Goal: Task Accomplishment & Management: Use online tool/utility

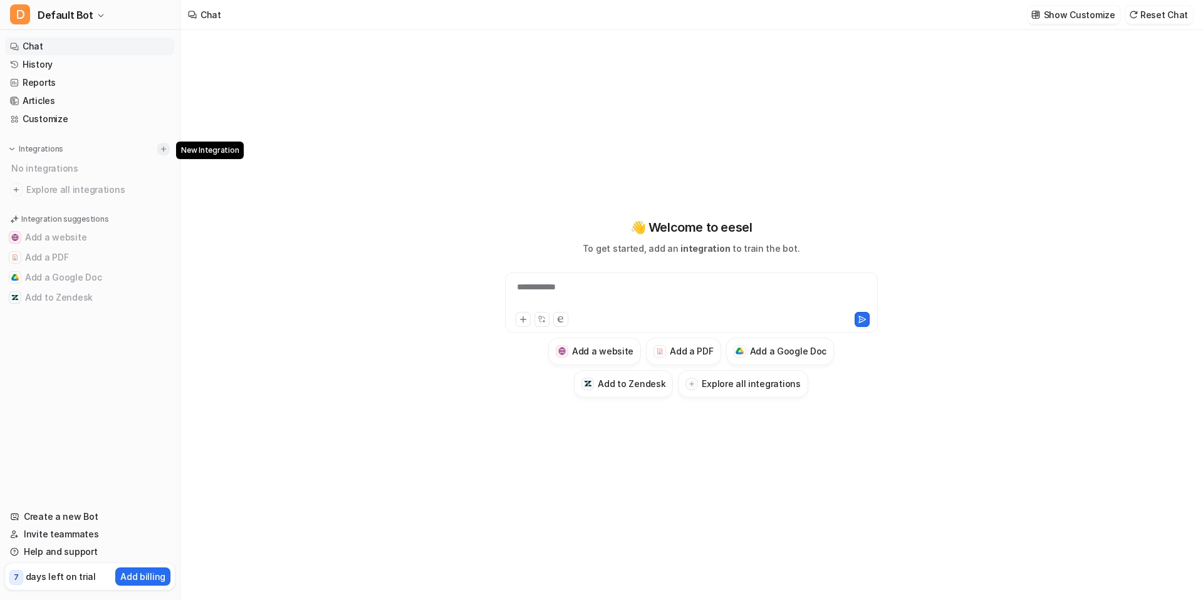
click at [165, 146] on img at bounding box center [163, 149] width 9 height 9
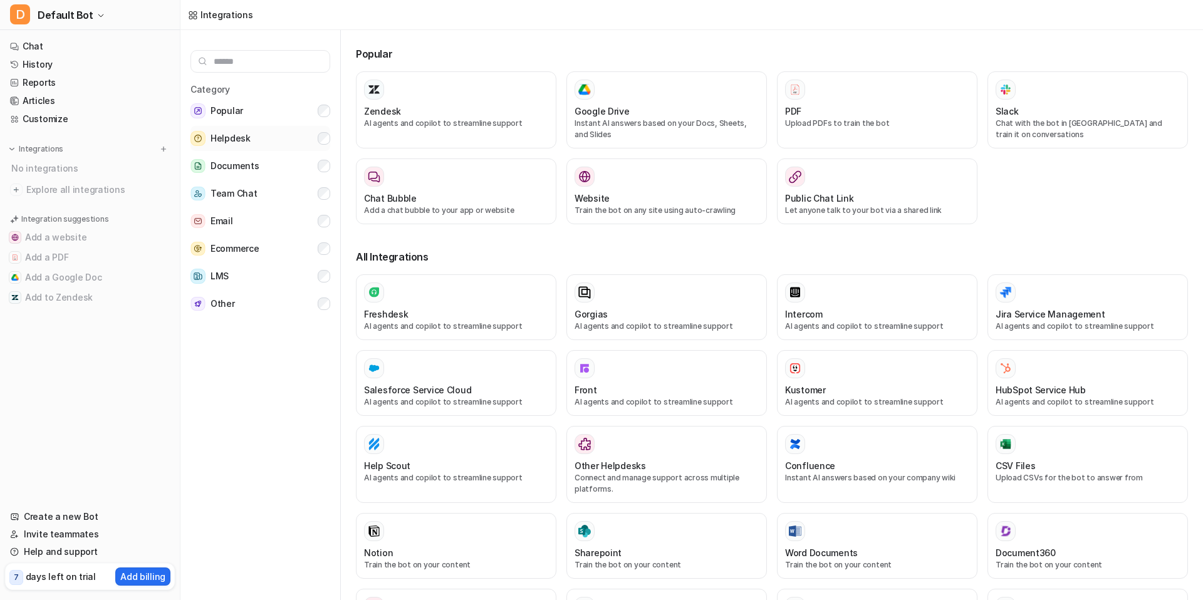
click at [229, 139] on span "Helpdesk" at bounding box center [231, 138] width 40 height 15
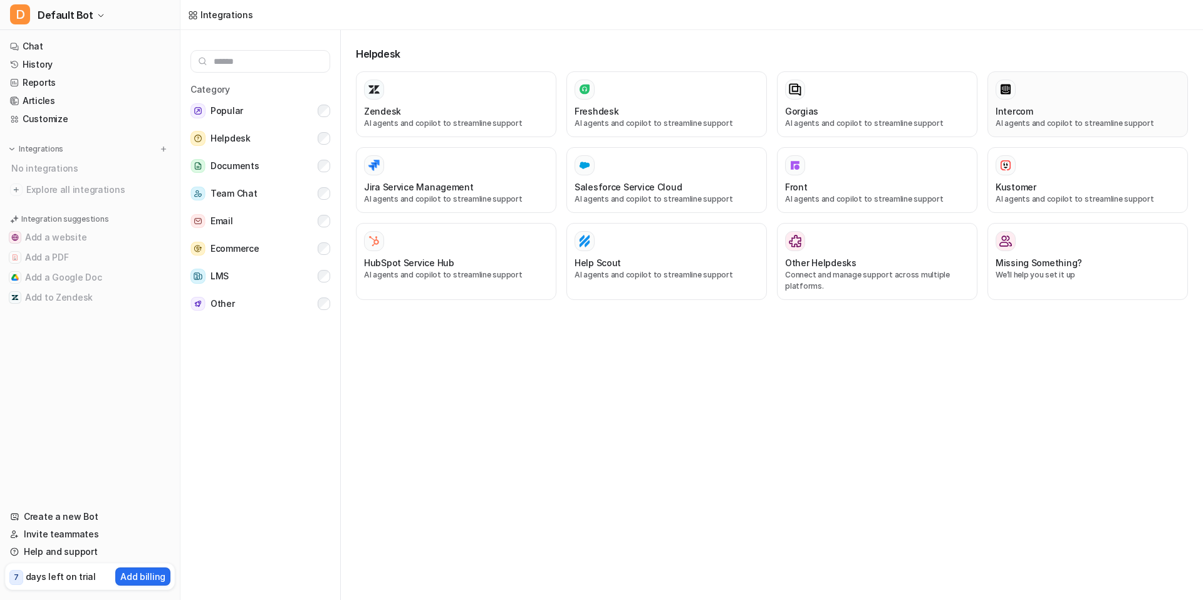
click at [1013, 105] on h3 "Intercom" at bounding box center [1015, 111] width 38 height 13
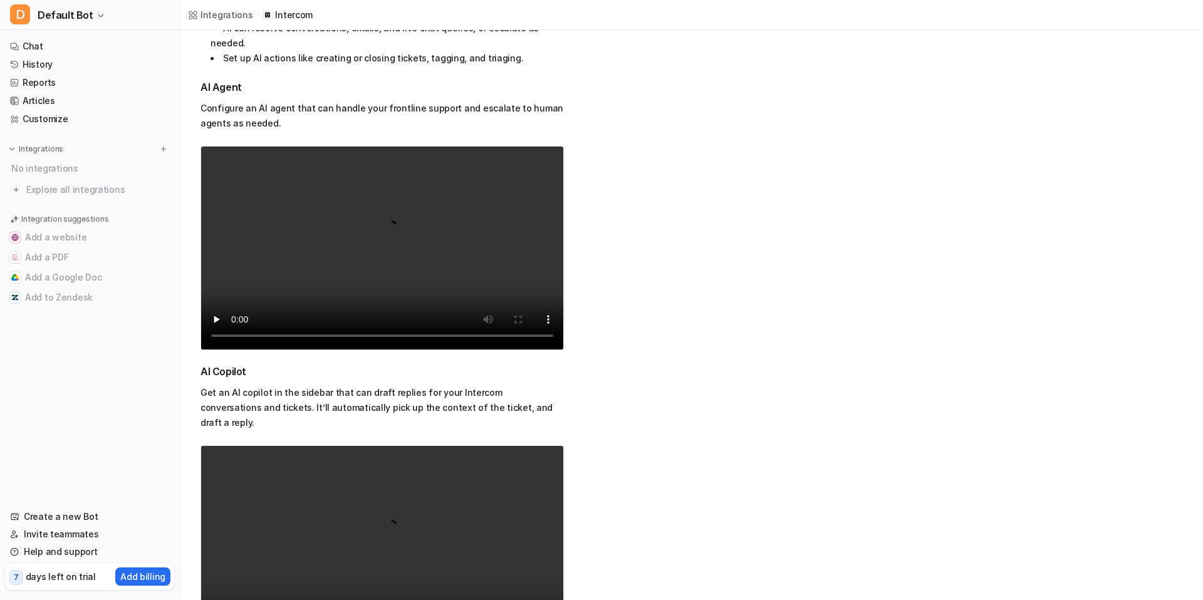
scroll to position [307, 0]
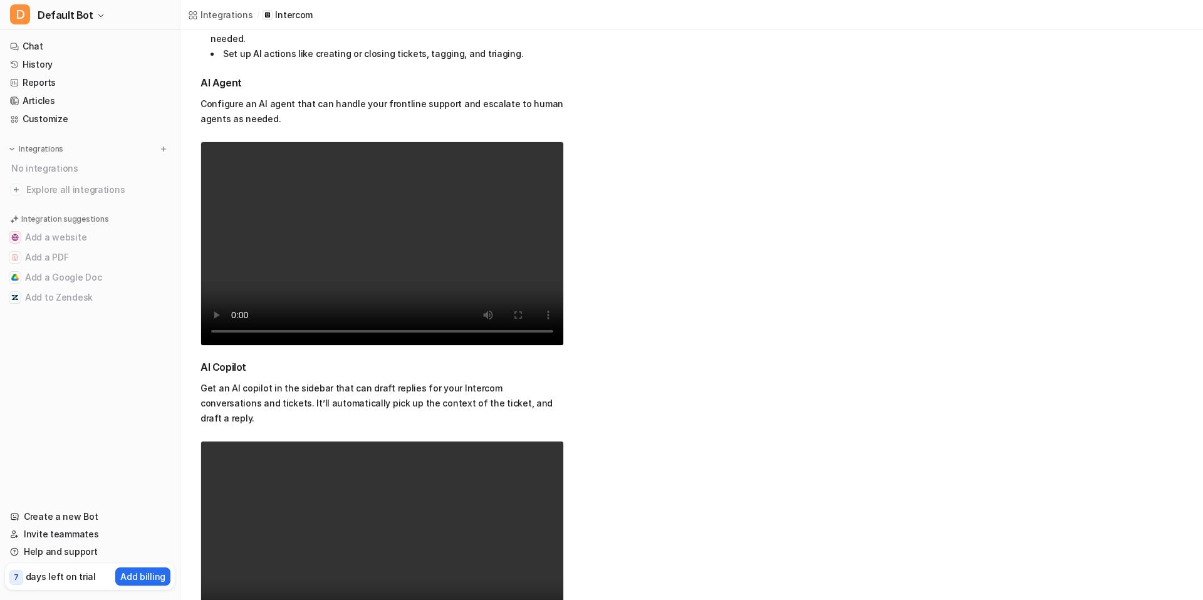
click at [663, 299] on div "Overview Integrate AI agents and copilot into your Intercom. Train it on your h…" at bounding box center [692, 284] width 983 height 666
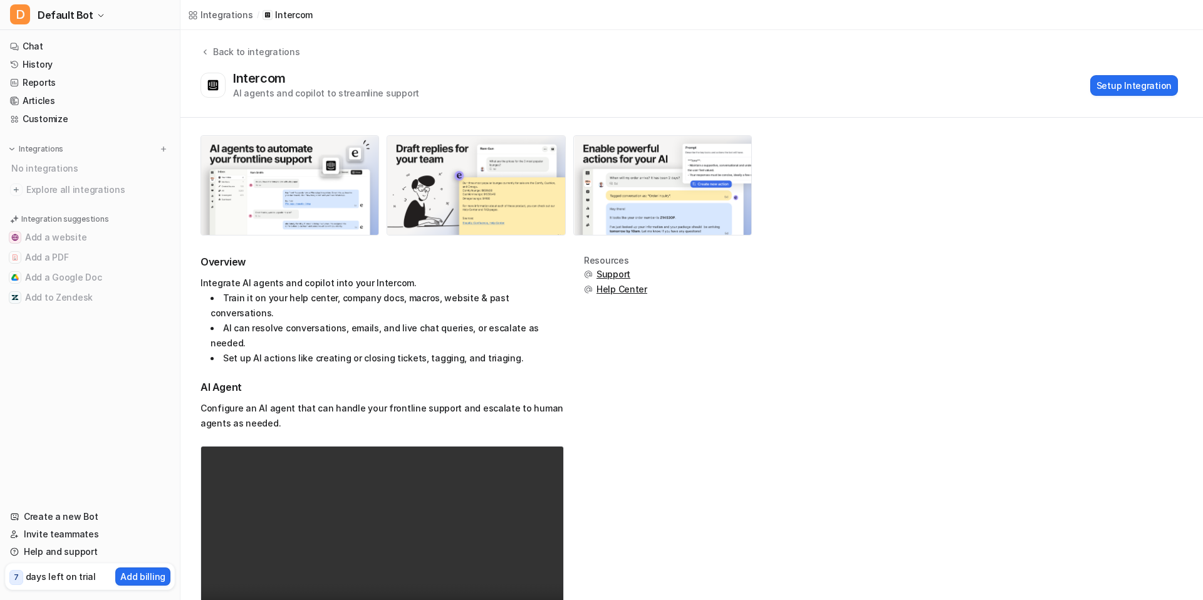
scroll to position [0, 0]
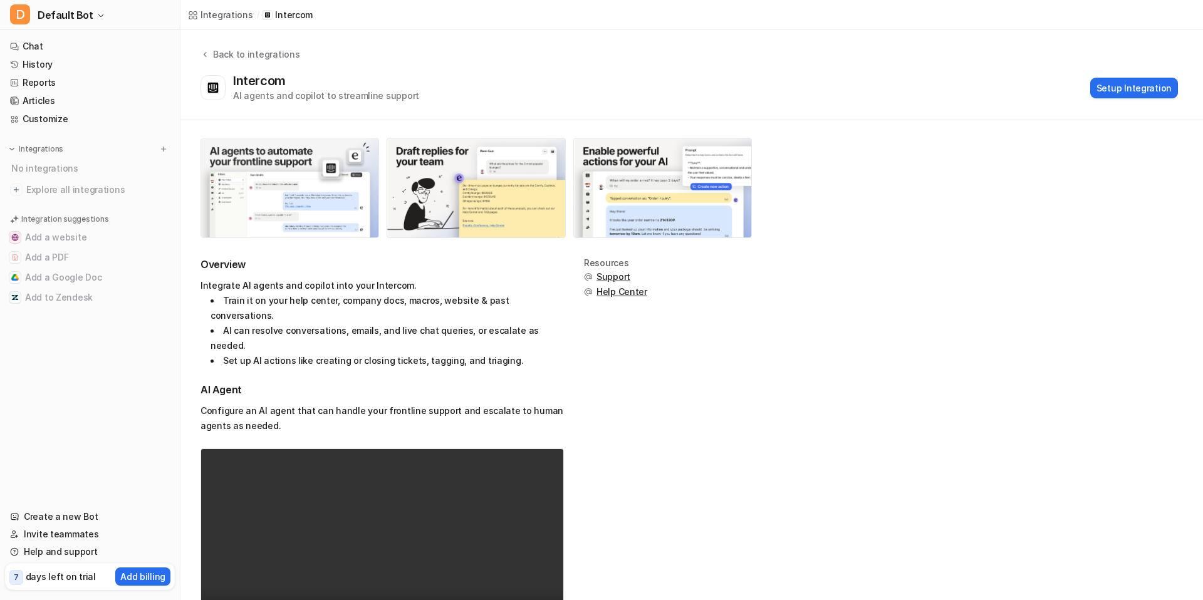
click at [299, 187] on img at bounding box center [289, 188] width 177 height 99
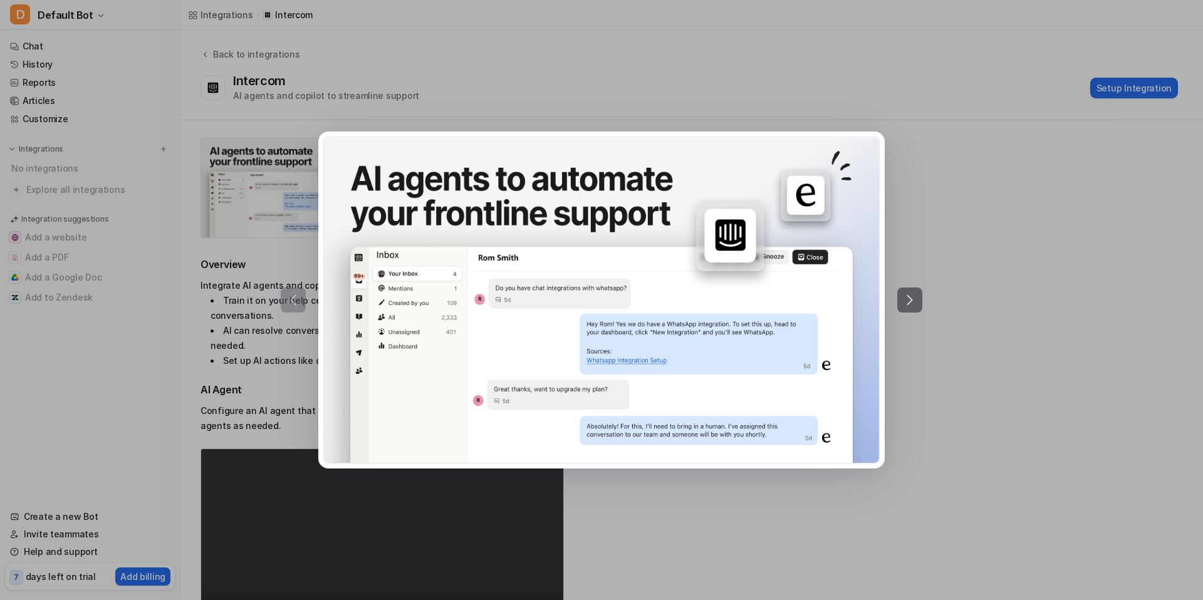
click at [913, 293] on icon at bounding box center [909, 300] width 15 height 15
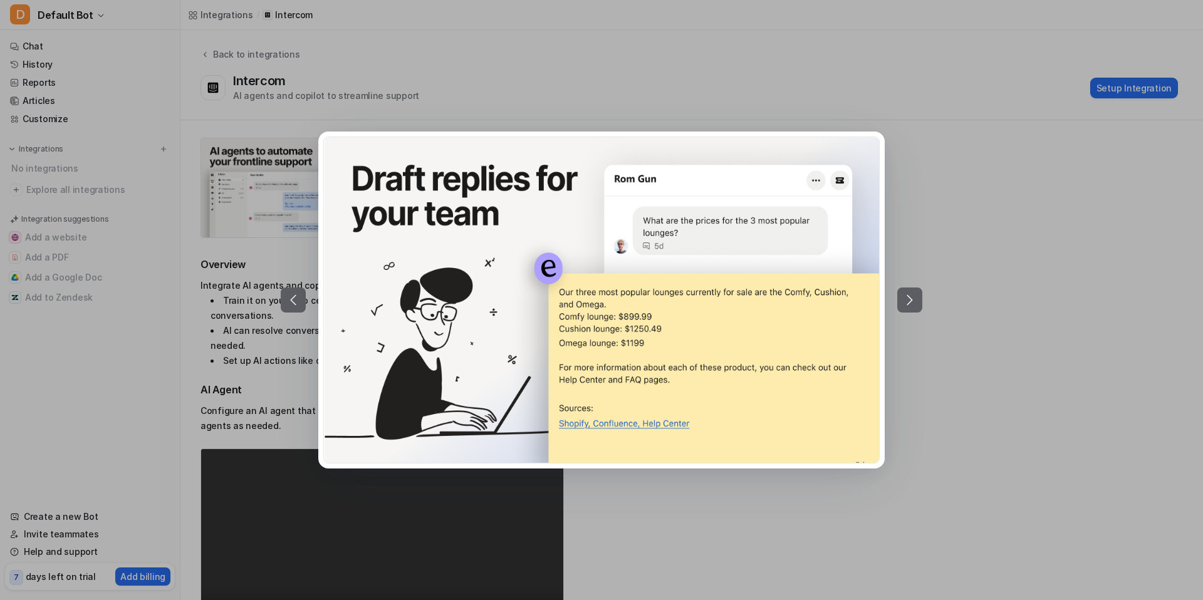
click at [913, 293] on icon at bounding box center [909, 300] width 15 height 15
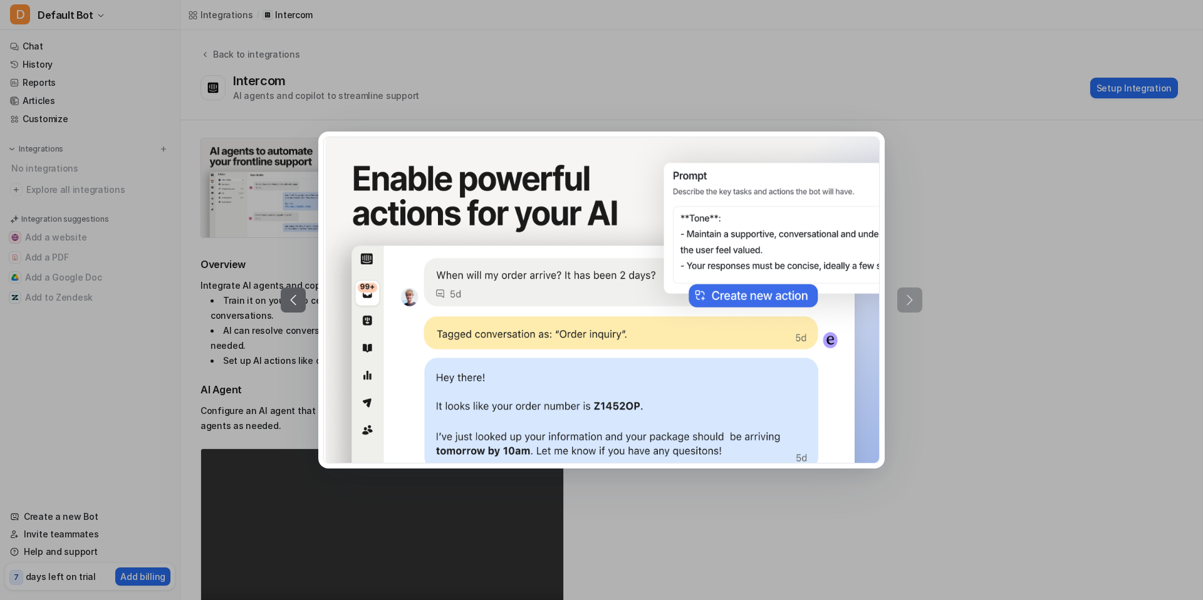
click at [1003, 181] on div at bounding box center [601, 300] width 1203 height 600
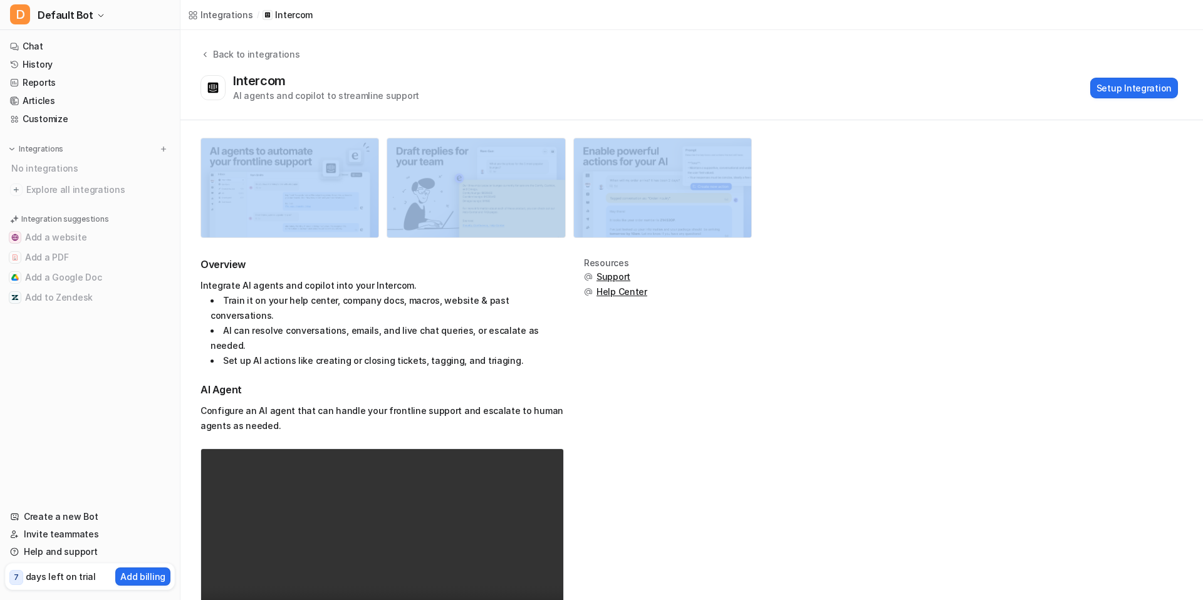
click at [1003, 181] on div "Overview Integrate AI agents and copilot into your Intercom. Train it on your h…" at bounding box center [691, 530] width 1023 height 821
click at [211, 56] on div "Back to integrations" at bounding box center [254, 54] width 90 height 13
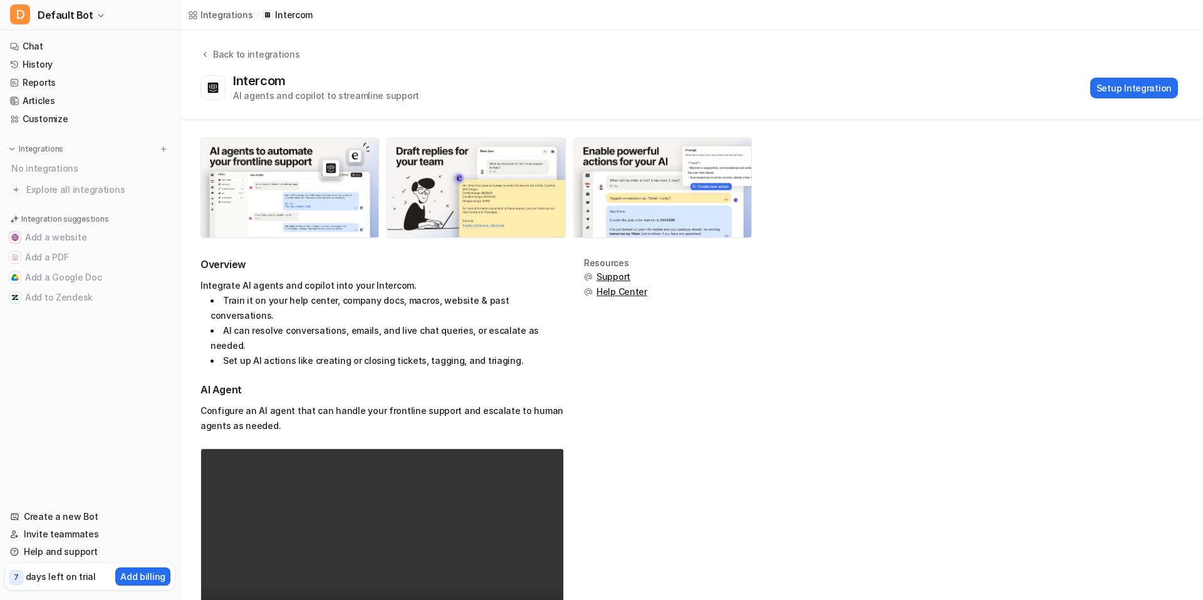
click at [227, 7] on div "Integrations / Intercom" at bounding box center [250, 15] width 140 height 30
click at [223, 19] on div "Integrations" at bounding box center [227, 14] width 53 height 13
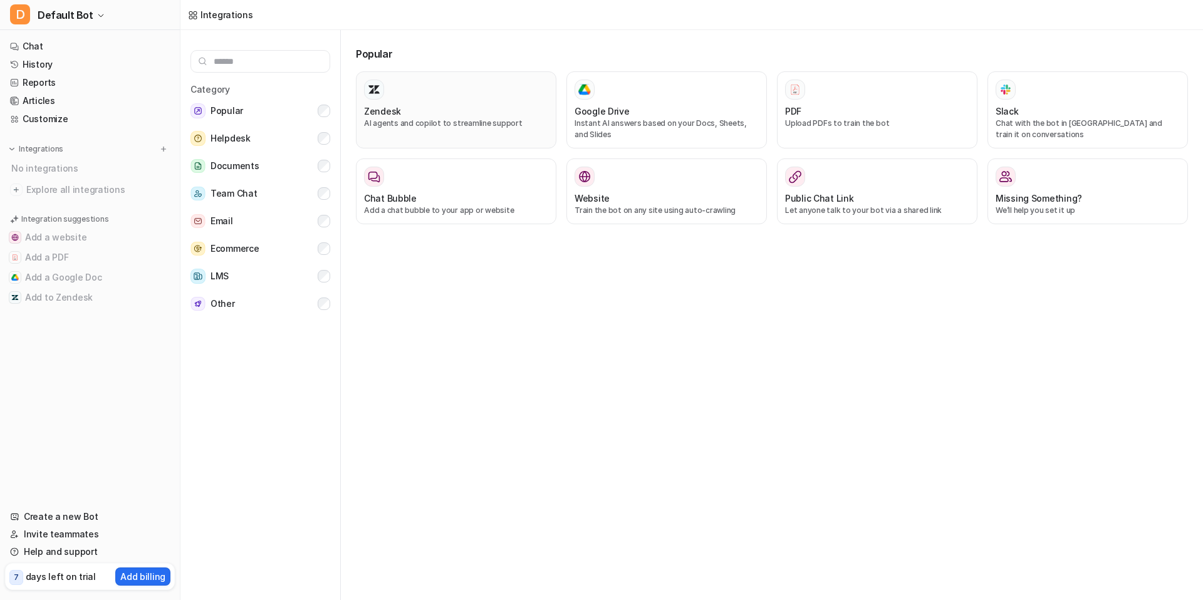
click at [436, 102] on div "Zendesk AI agents and copilot to streamline support" at bounding box center [456, 110] width 184 height 61
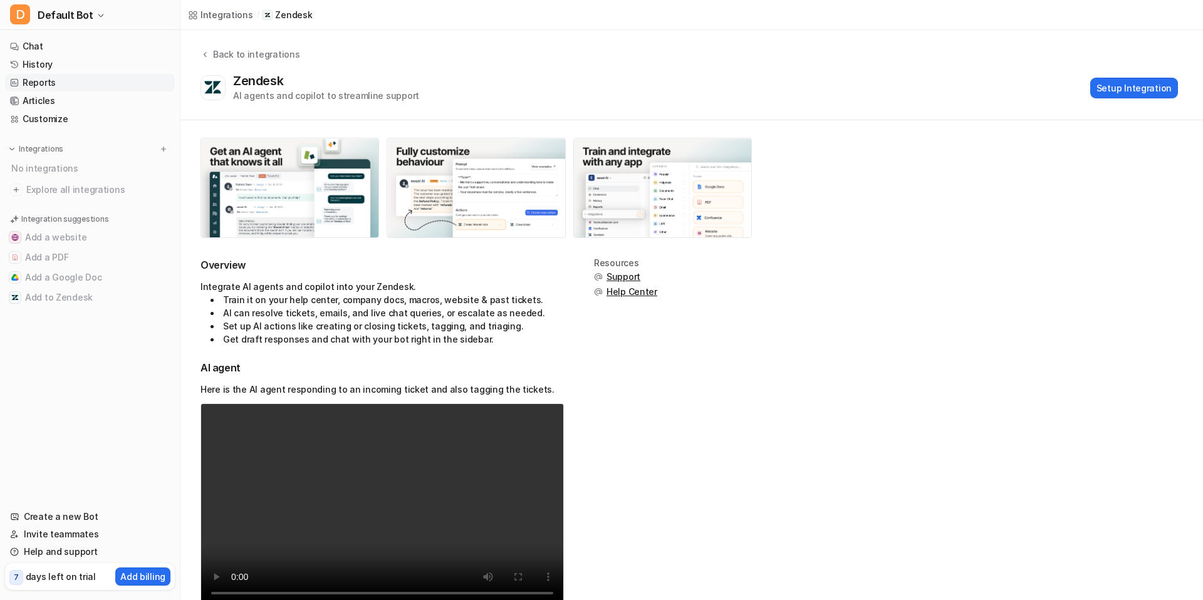
click at [55, 78] on link "Reports" at bounding box center [90, 83] width 170 height 18
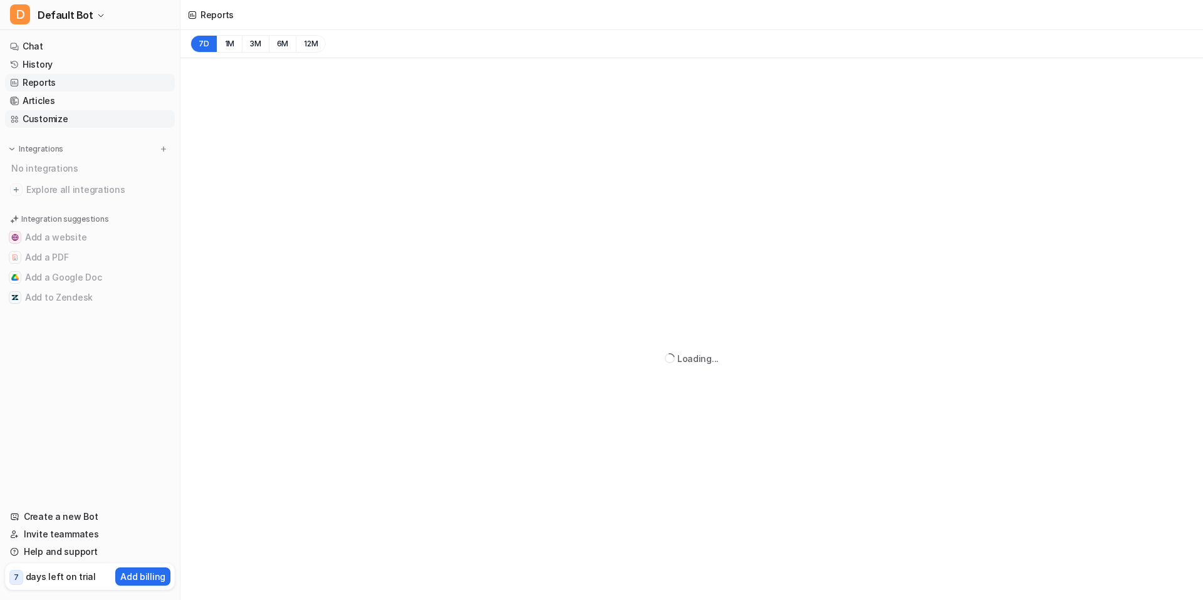
click at [63, 112] on link "Customize" at bounding box center [90, 119] width 170 height 18
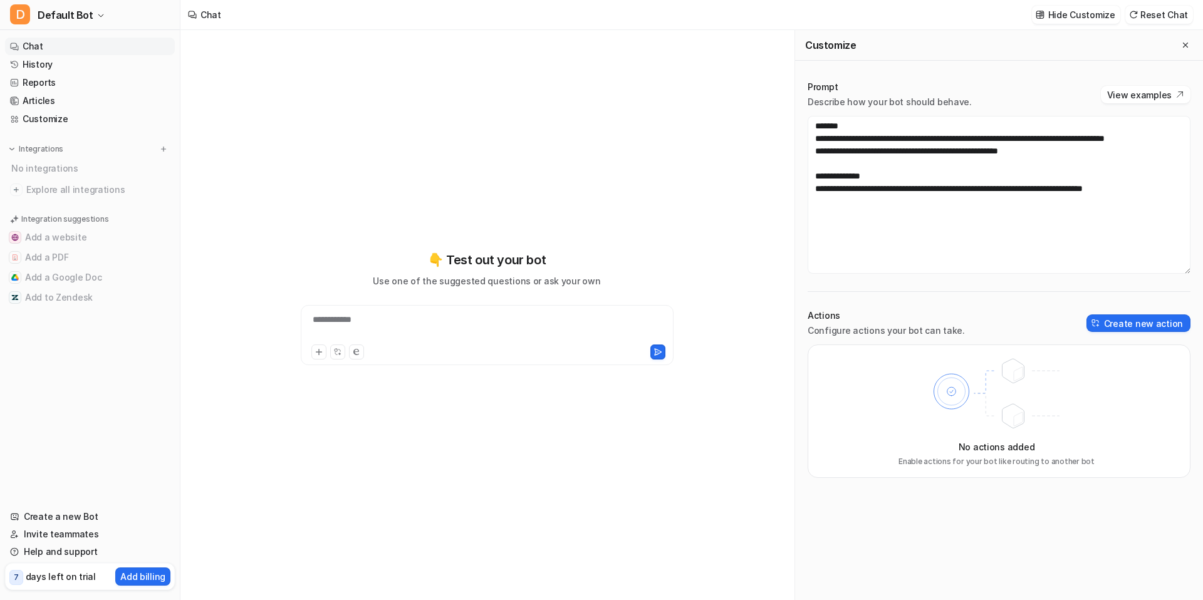
click at [1149, 372] on div "No actions added Enable actions for your bot like routing to another bot" at bounding box center [999, 411] width 383 height 133
click at [1135, 321] on button "Create new action" at bounding box center [1139, 324] width 104 height 18
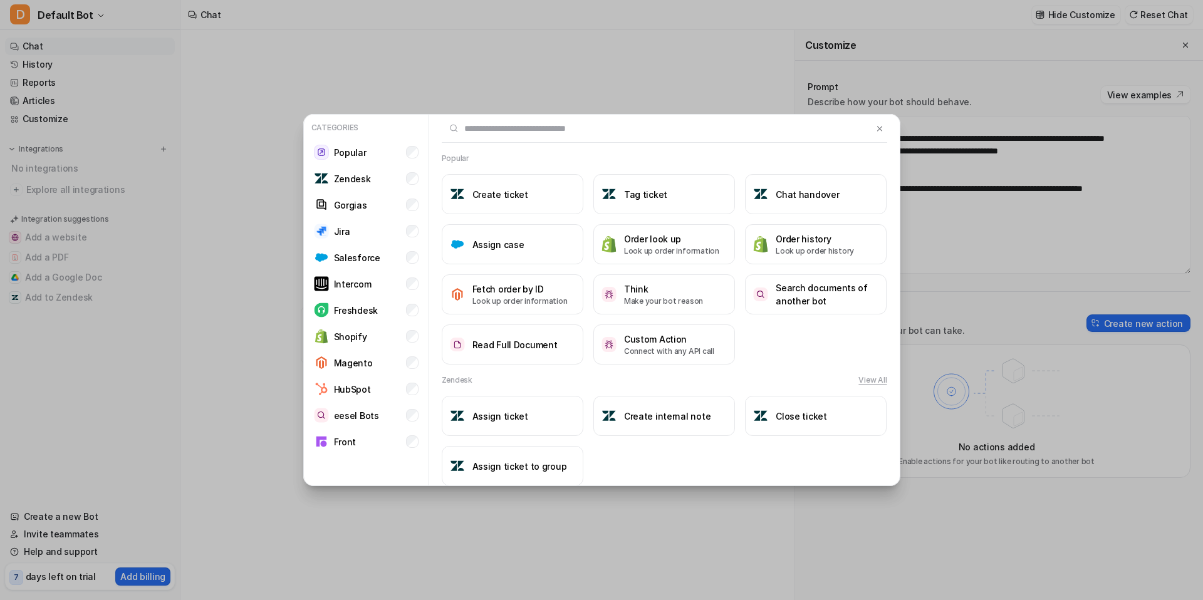
click at [535, 128] on input "text" at bounding box center [657, 129] width 431 height 28
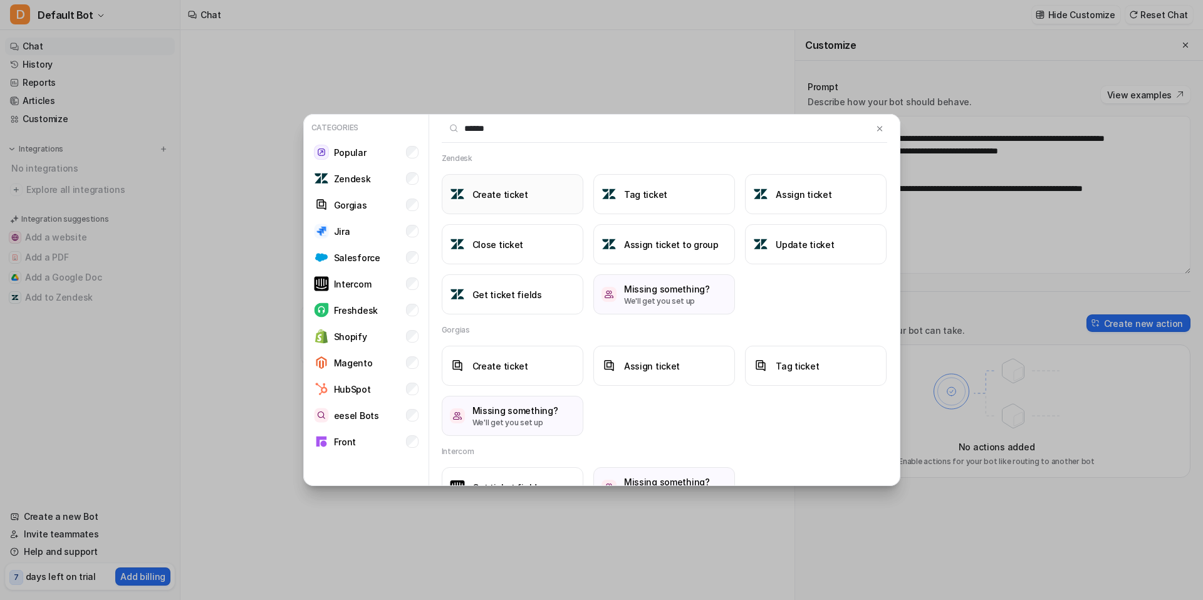
type input "******"
click at [503, 198] on h3 "Create ticket" at bounding box center [501, 194] width 56 height 13
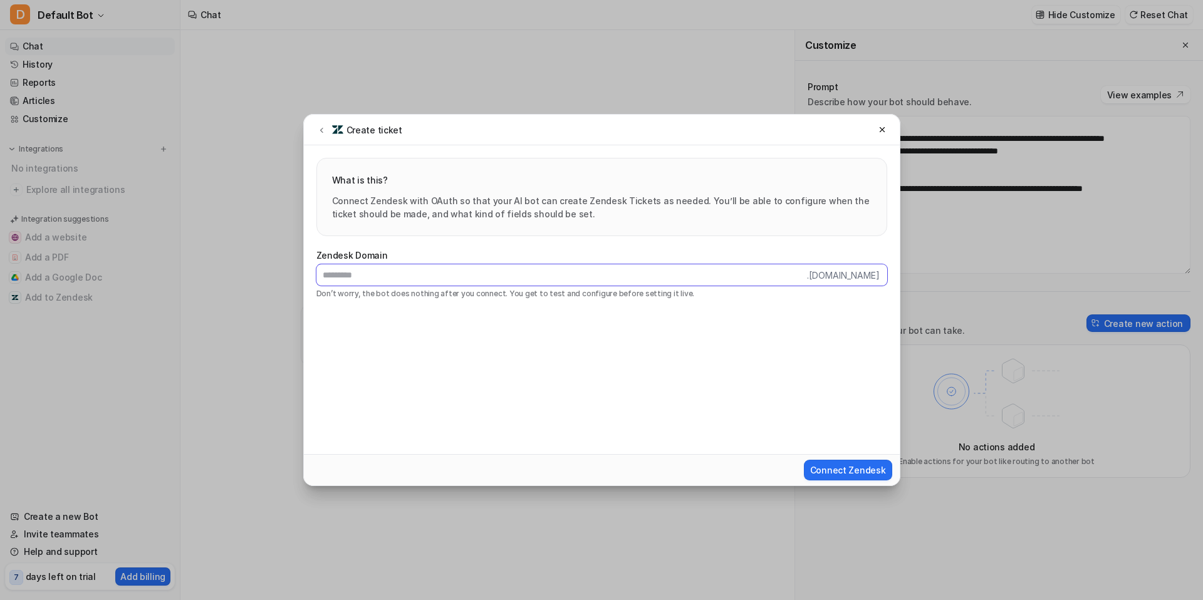
click at [409, 279] on input "text" at bounding box center [561, 274] width 491 height 21
click at [410, 273] on input "text" at bounding box center [561, 274] width 491 height 21
click at [322, 135] on button at bounding box center [321, 129] width 15 height 15
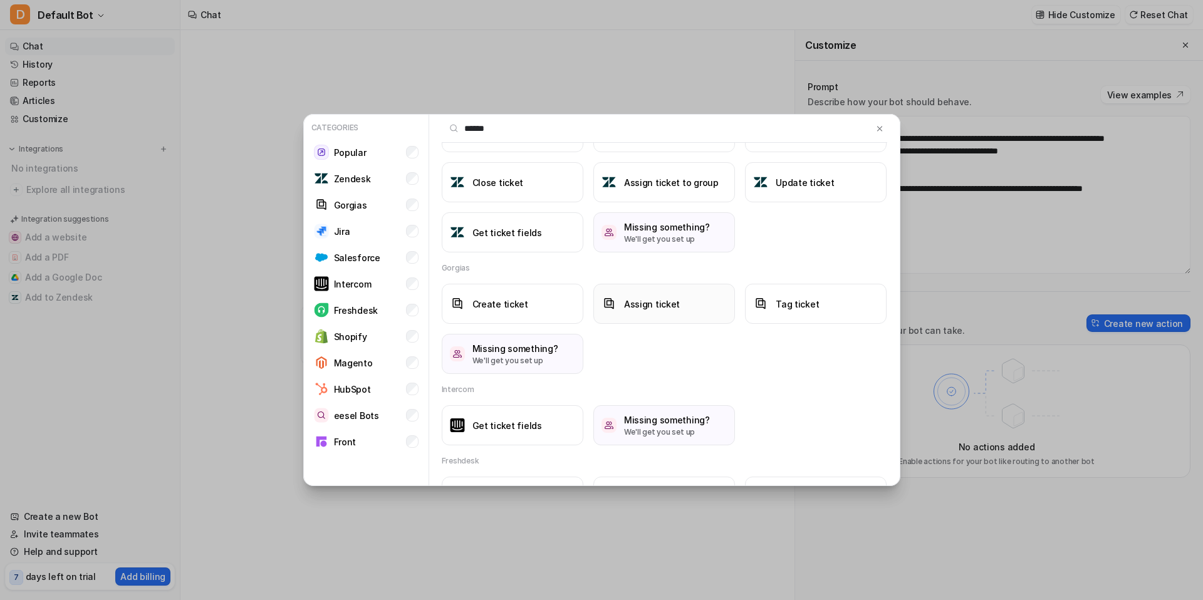
scroll to position [276, 0]
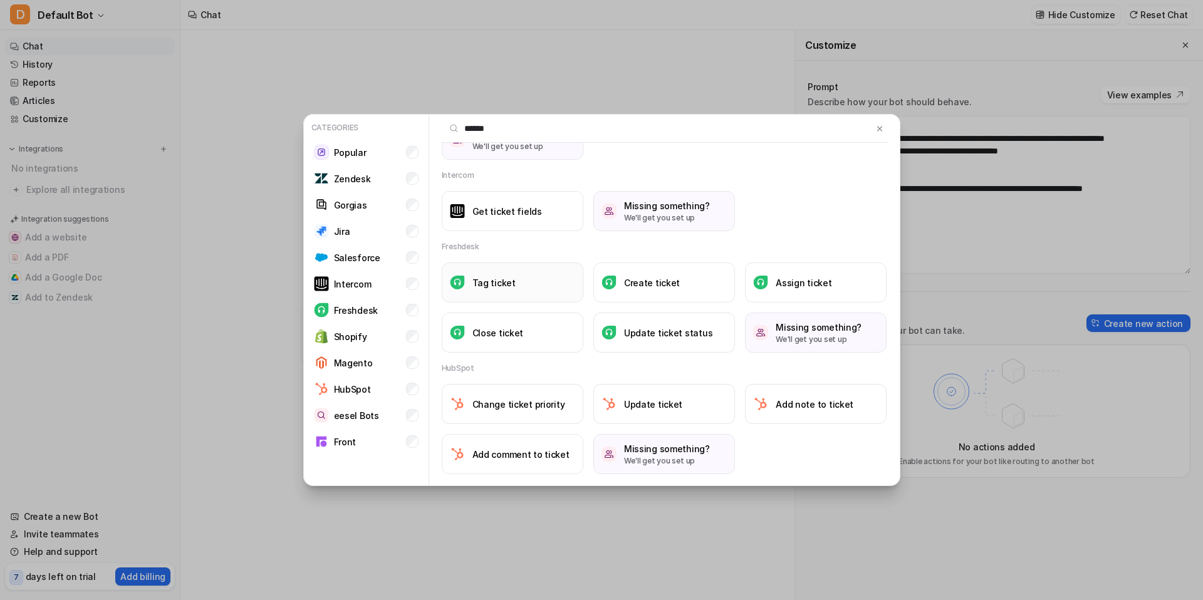
click at [518, 289] on button "Tag ticket" at bounding box center [513, 283] width 142 height 40
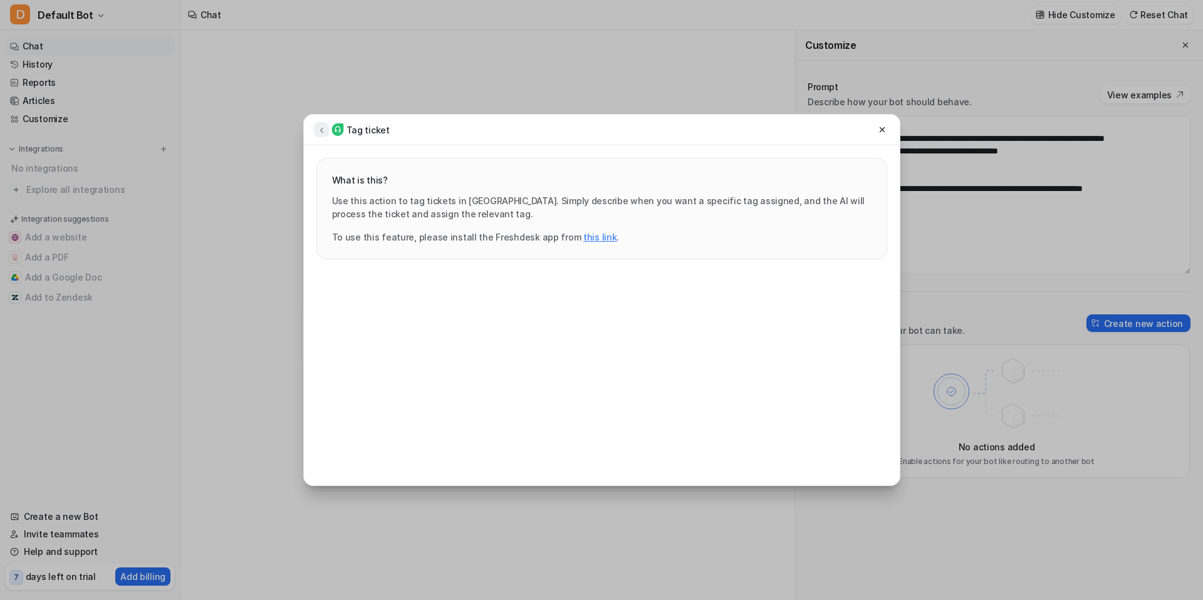
click at [317, 132] on icon at bounding box center [321, 129] width 9 height 9
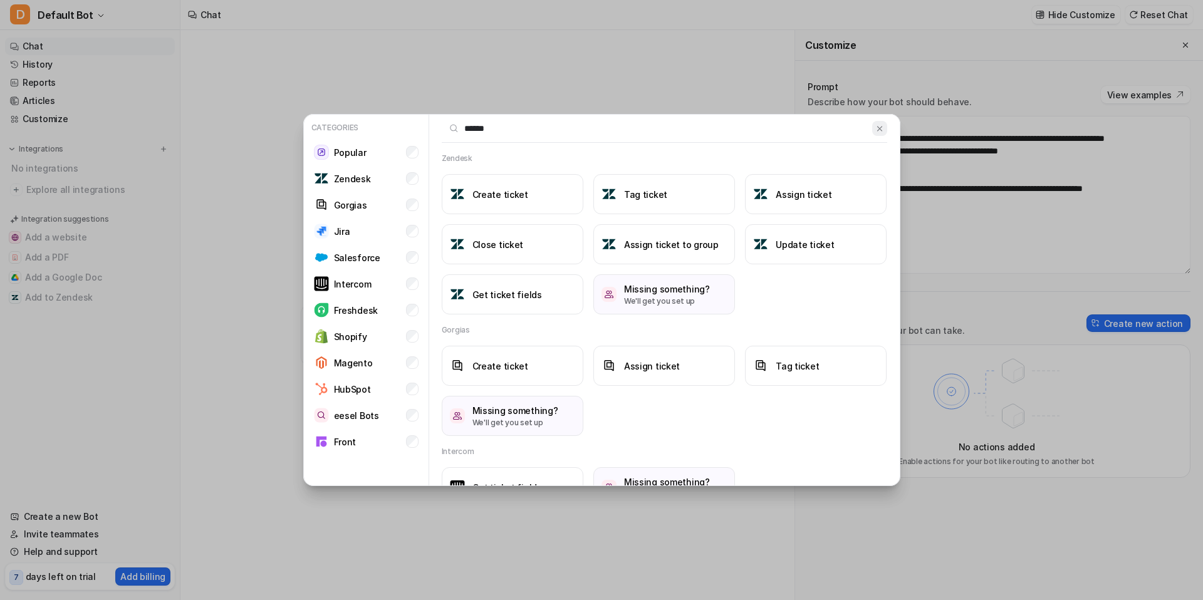
click at [880, 126] on img at bounding box center [880, 128] width 9 height 9
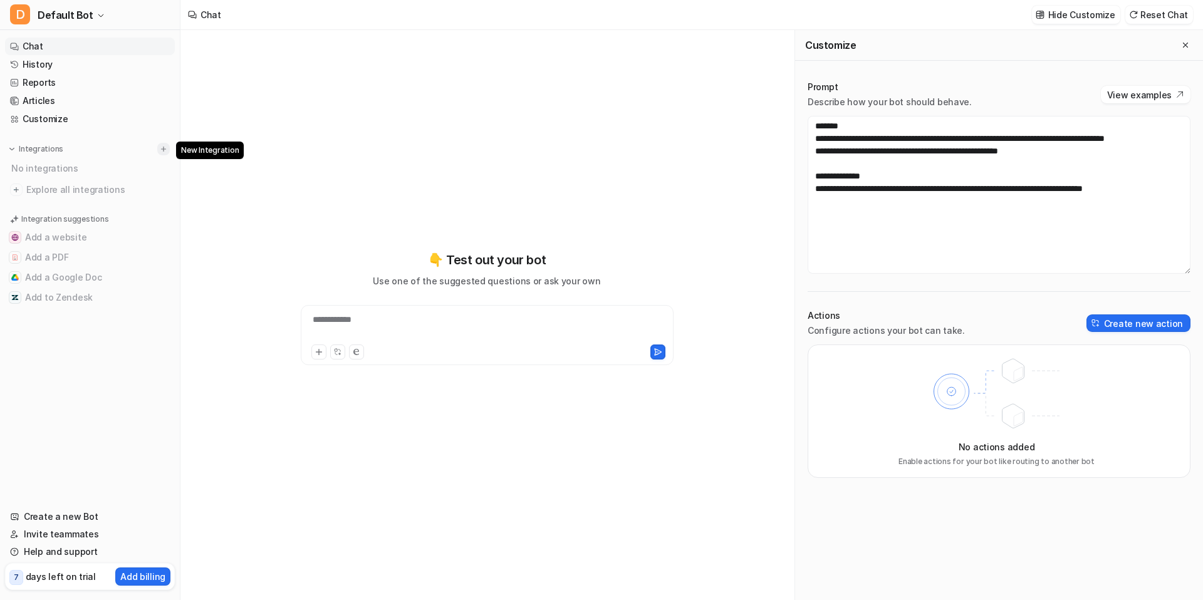
click at [162, 149] on img at bounding box center [163, 149] width 9 height 9
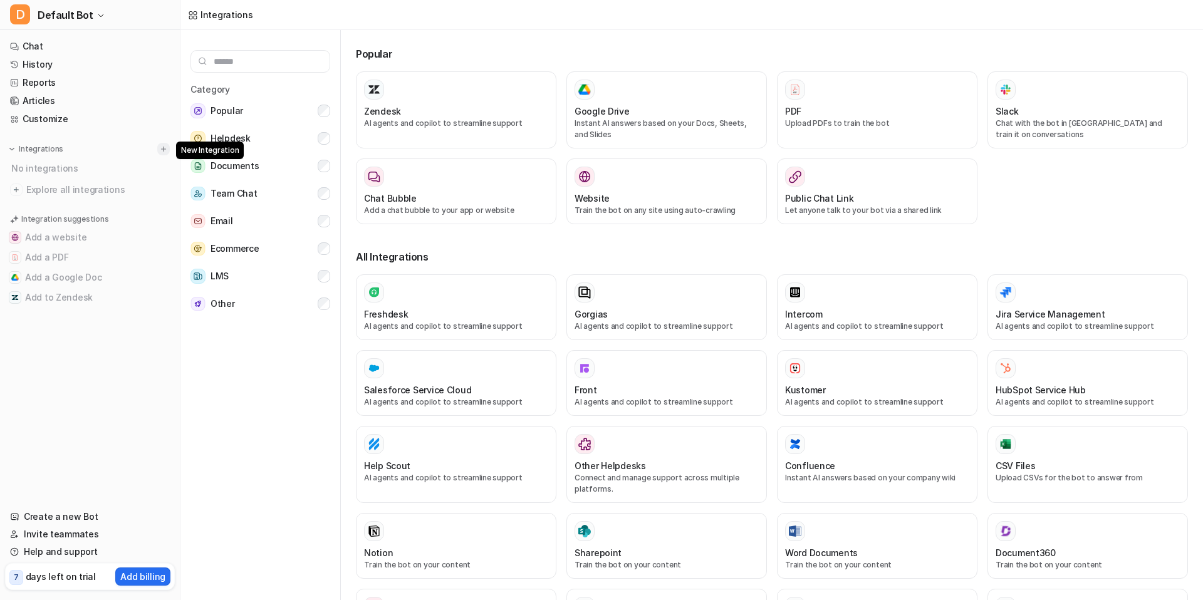
click at [162, 145] on img at bounding box center [163, 149] width 9 height 9
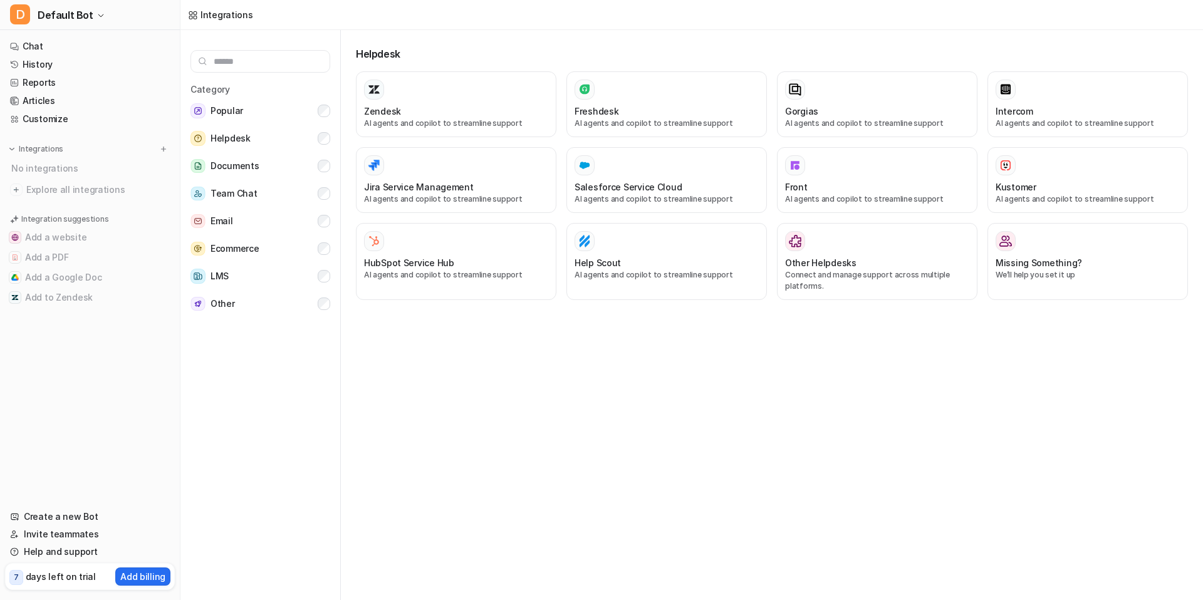
click at [895, 410] on div "Helpdesk Zendesk AI agents and copilot to streamline support Freshdesk AI agent…" at bounding box center [777, 317] width 852 height 575
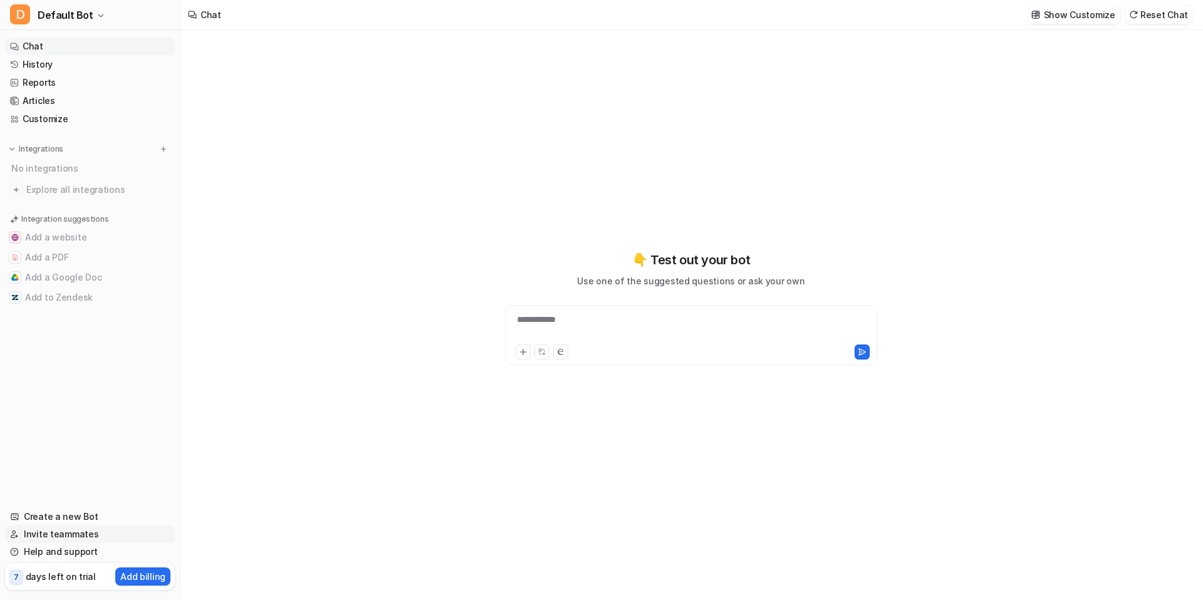
click at [70, 541] on link "Invite teammates" at bounding box center [90, 535] width 170 height 18
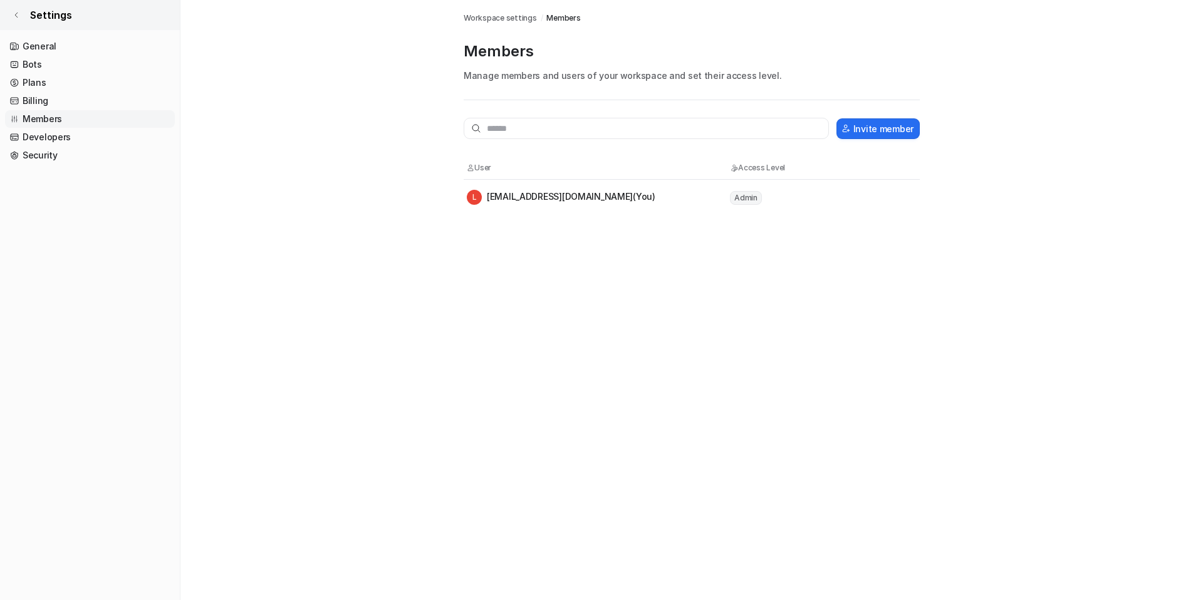
click at [14, 14] on icon at bounding box center [17, 15] width 8 height 8
